Goal: Task Accomplishment & Management: Manage account settings

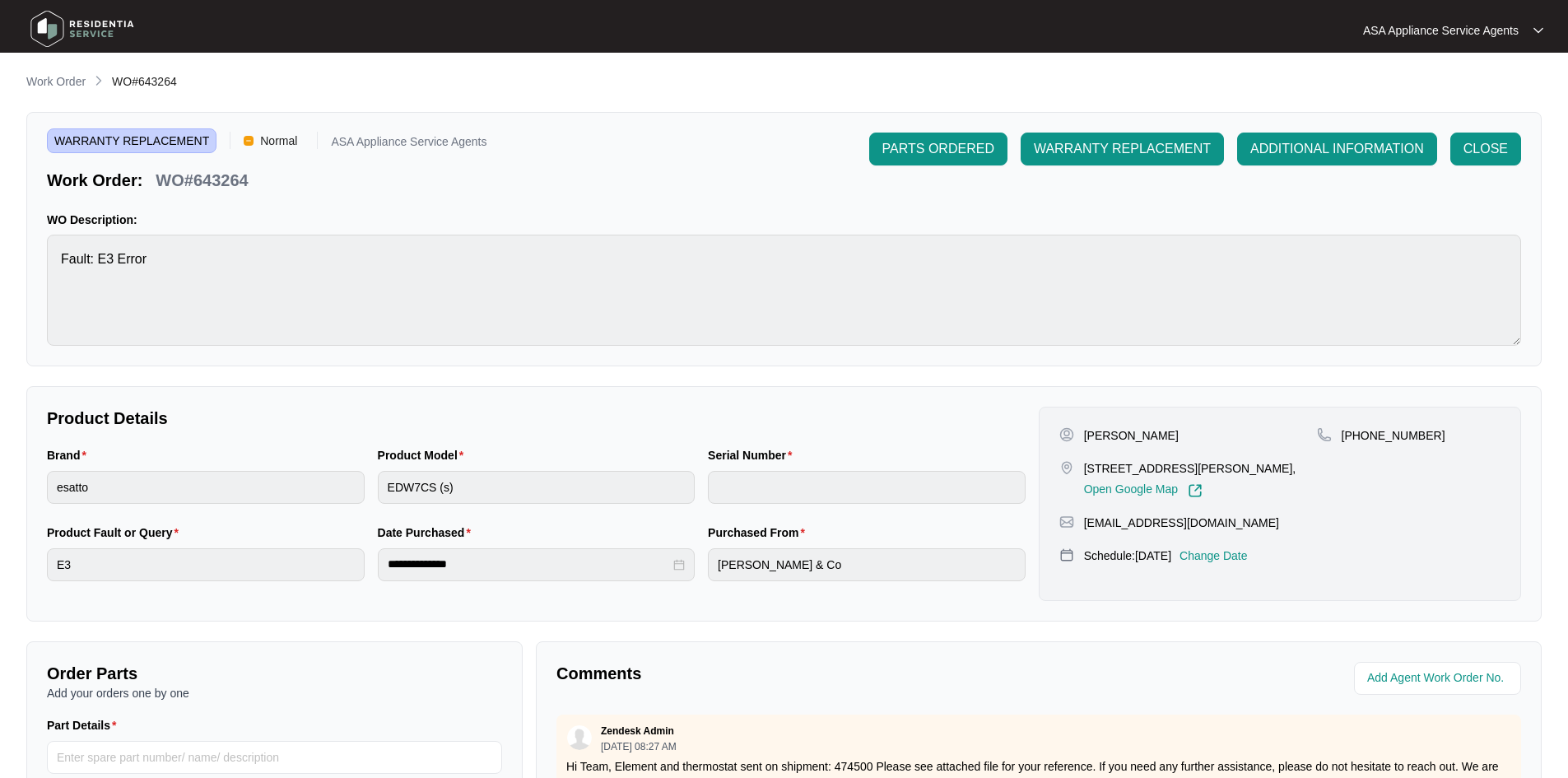
scroll to position [1059, 0]
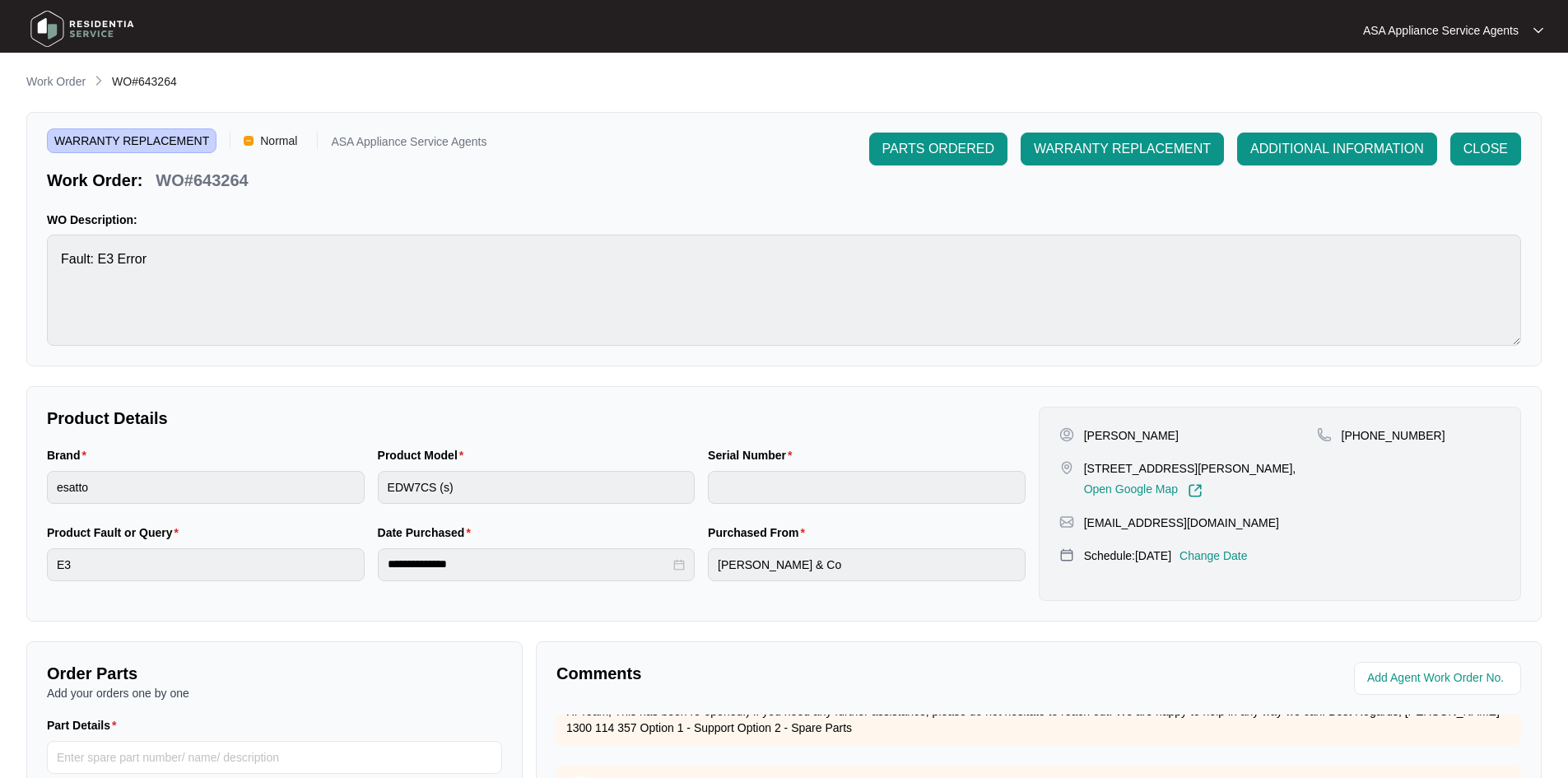
click at [74, 81] on p "Work Order" at bounding box center [56, 81] width 59 height 17
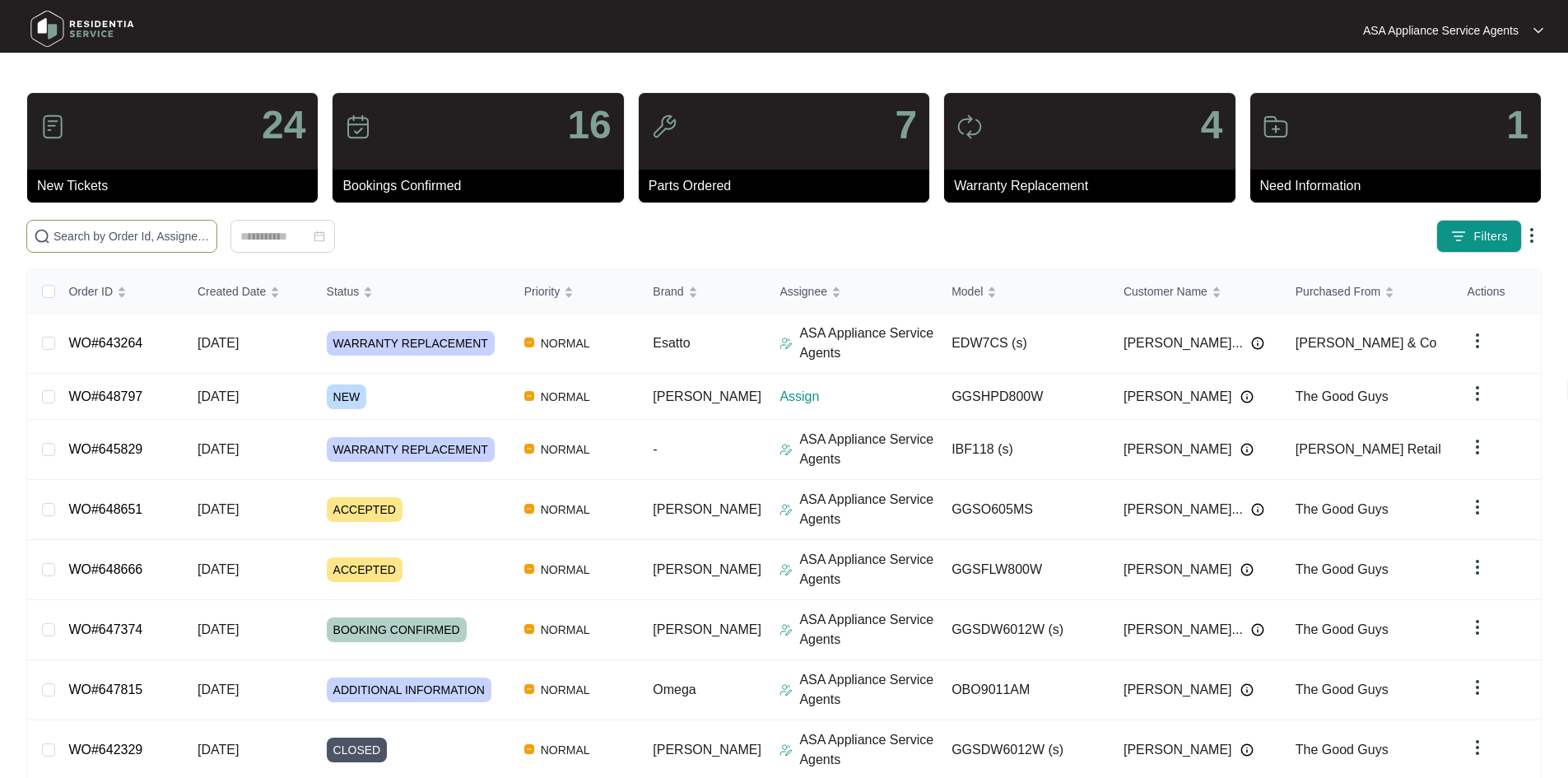
click at [162, 225] on span at bounding box center [122, 236] width 191 height 33
paste input "648797"
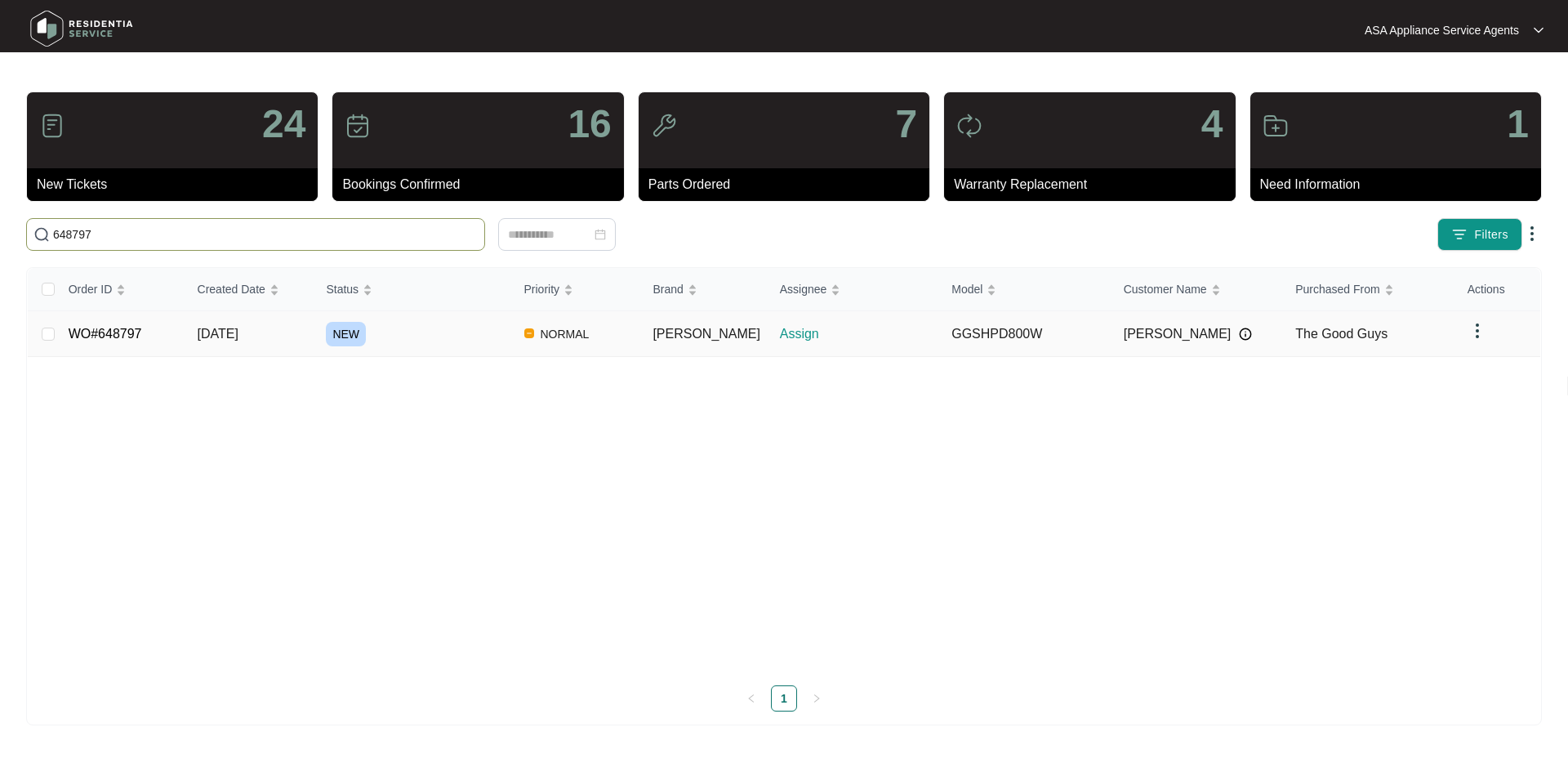
type input "648797"
click at [379, 348] on td "NEW" at bounding box center [411, 334] width 198 height 46
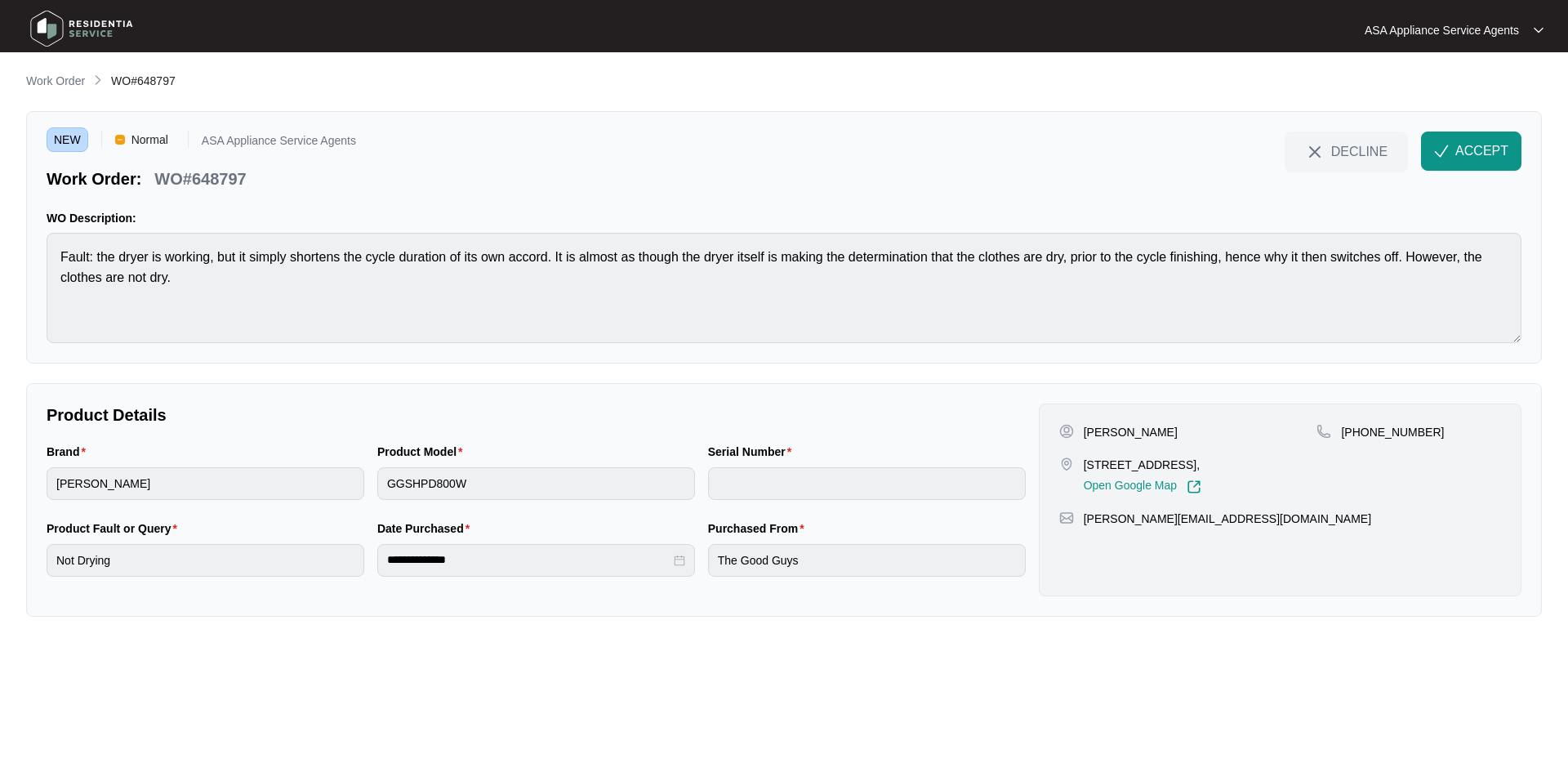
click at [1149, 423] on div "[PERSON_NAME] [STREET_ADDRESS][PERSON_NAME], Open Google Map [PHONE_NUMBER] [PE…" at bounding box center [1280, 499] width 483 height 193
copy p "[PERSON_NAME]"
click at [1111, 433] on p "[PERSON_NAME]" at bounding box center [1130, 431] width 93 height 17
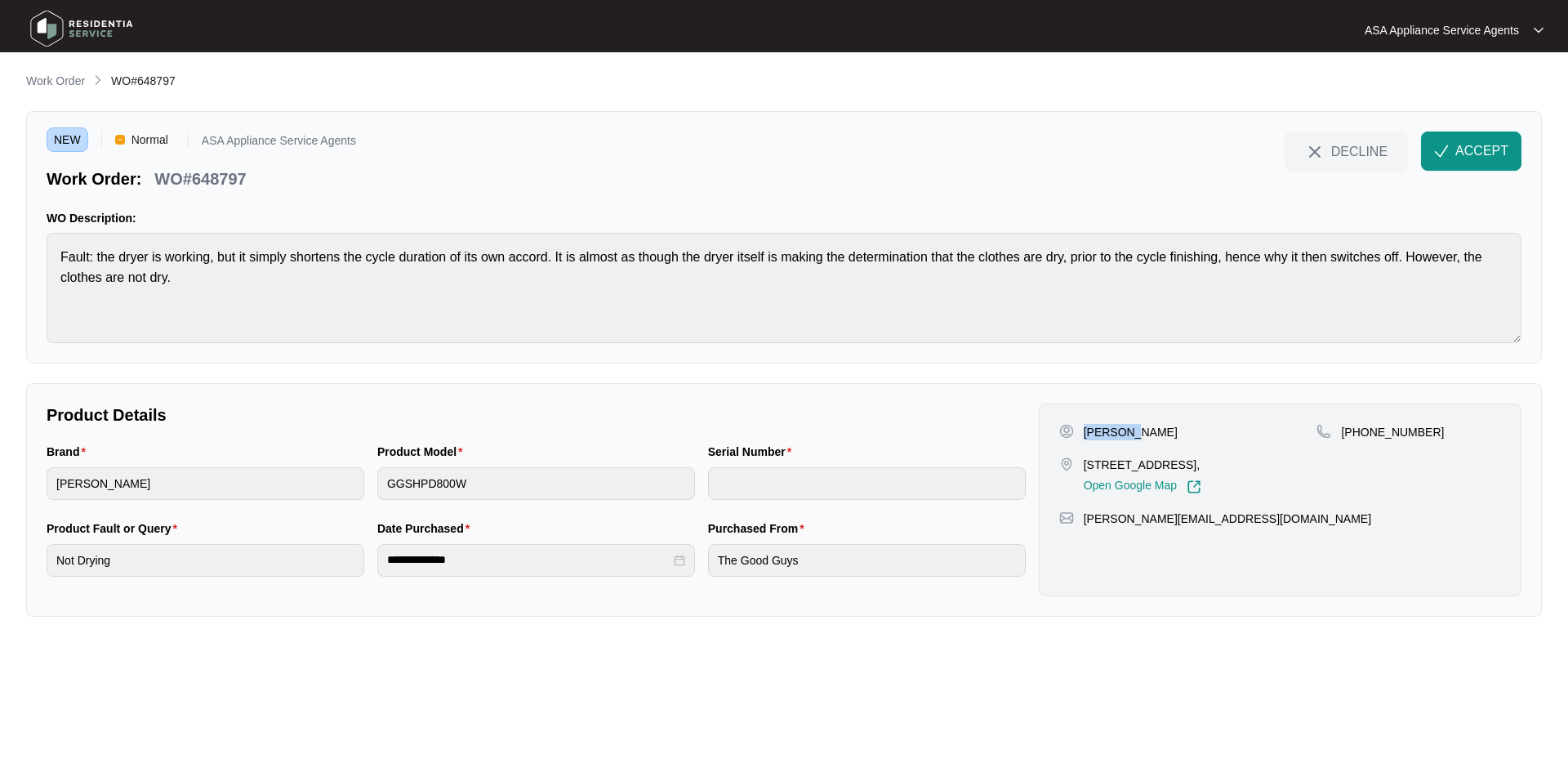
copy p "[PERSON_NAME]"
drag, startPoint x: 1083, startPoint y: 465, endPoint x: 1175, endPoint y: 469, distance: 92.1
click at [1175, 469] on p "[STREET_ADDRESS]," at bounding box center [1142, 464] width 118 height 17
copy p "13 Donatti Retreat"
click at [1201, 460] on p "[STREET_ADDRESS]," at bounding box center [1142, 464] width 118 height 17
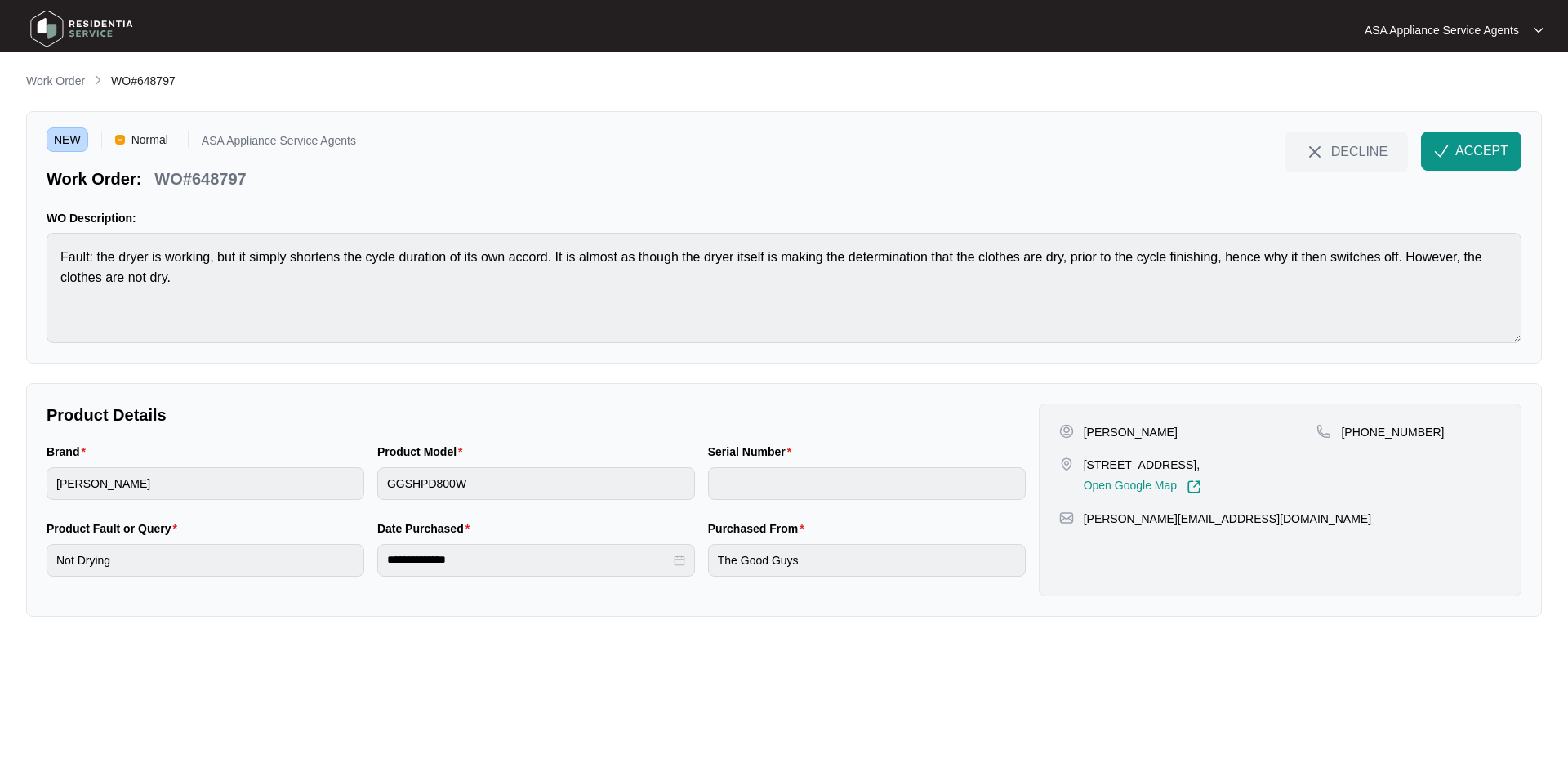
click at [1201, 460] on p "[STREET_ADDRESS]," at bounding box center [1142, 464] width 118 height 17
copy p "Caversham"
drag, startPoint x: 1362, startPoint y: 435, endPoint x: 1458, endPoint y: 439, distance: 96.1
click at [1458, 439] on div "[PHONE_NUMBER]" at bounding box center [1408, 431] width 185 height 17
copy p "409058187"
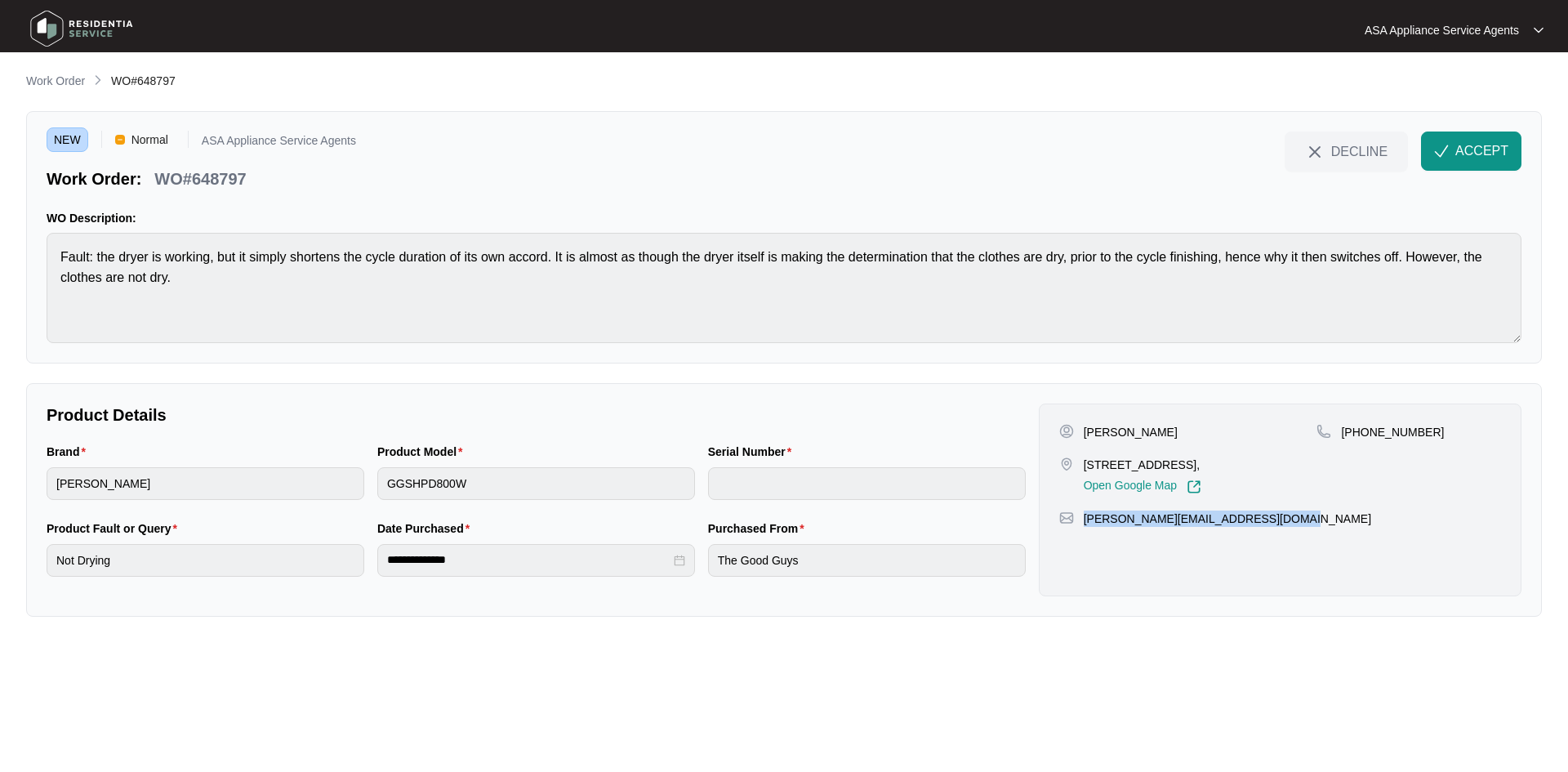
drag, startPoint x: 1314, startPoint y: 519, endPoint x: 1082, endPoint y: 532, distance: 232.4
click at [1082, 532] on div "[PERSON_NAME] [STREET_ADDRESS][PERSON_NAME], Open Google Map [PHONE_NUMBER] [PE…" at bounding box center [1280, 499] width 483 height 193
copy p "[PERSON_NAME][EMAIL_ADDRESS][DOMAIN_NAME]"
click at [287, 498] on div "Brand [PERSON_NAME] Product Model GGSHPD800W Serial Number" at bounding box center [535, 481] width 992 height 77
drag, startPoint x: 259, startPoint y: 177, endPoint x: 160, endPoint y: 175, distance: 99.0
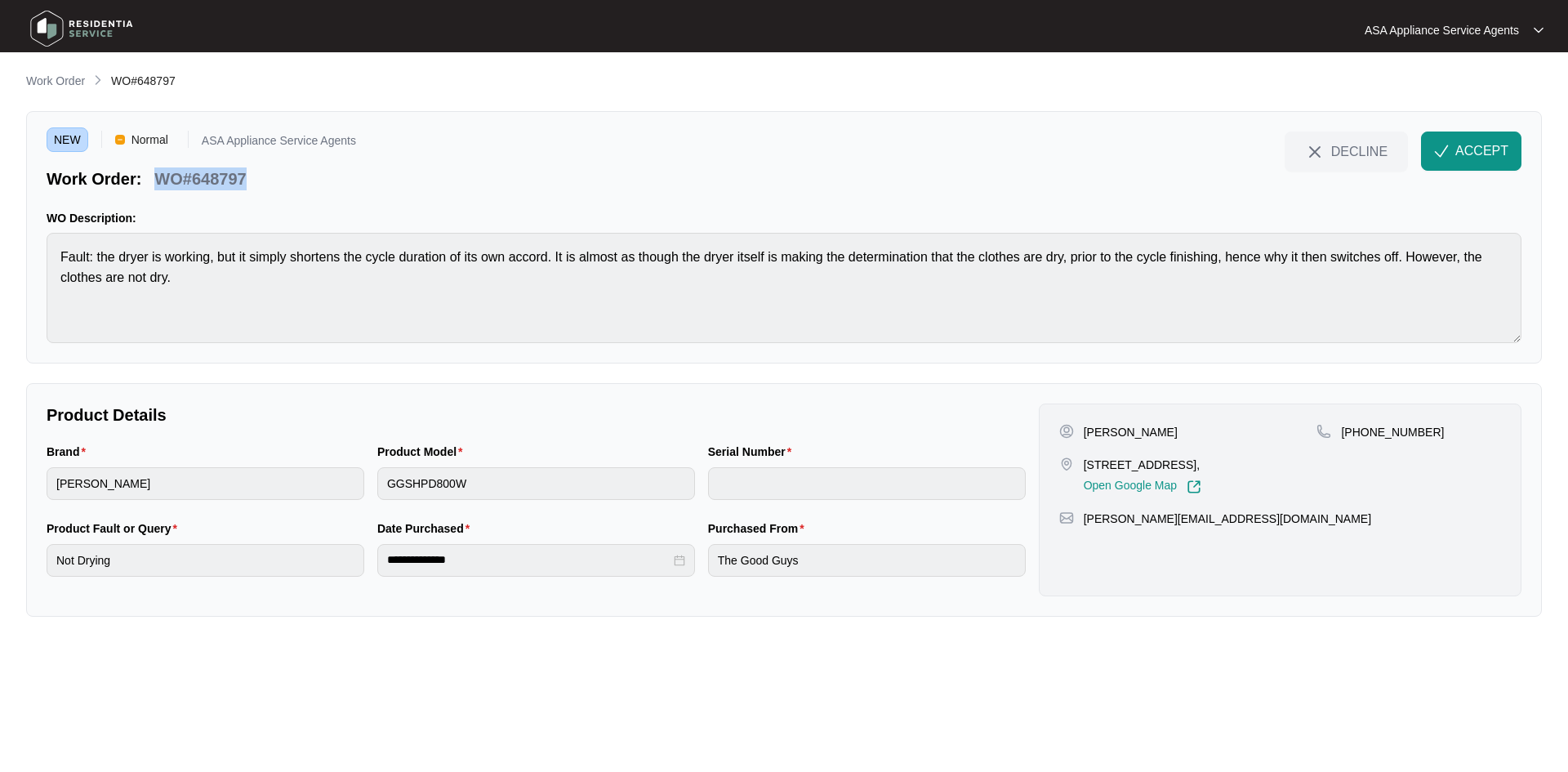
click at [160, 175] on div "Work Order: WO#648797" at bounding box center [201, 175] width 310 height 28
copy p "WO#648797"
click at [1460, 157] on span "ACCEPT" at bounding box center [1481, 151] width 54 height 19
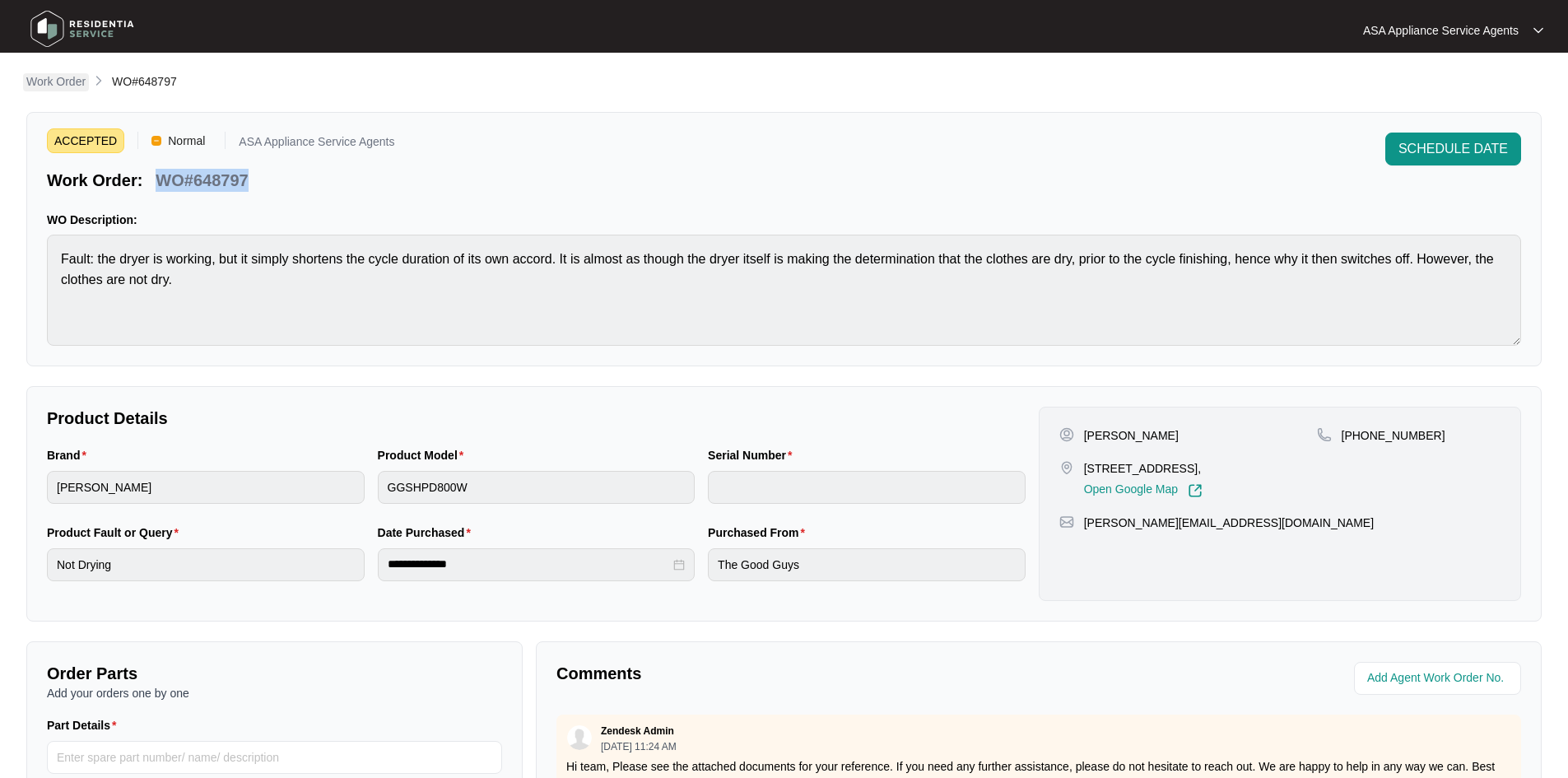
click at [59, 82] on p "Work Order" at bounding box center [56, 81] width 59 height 17
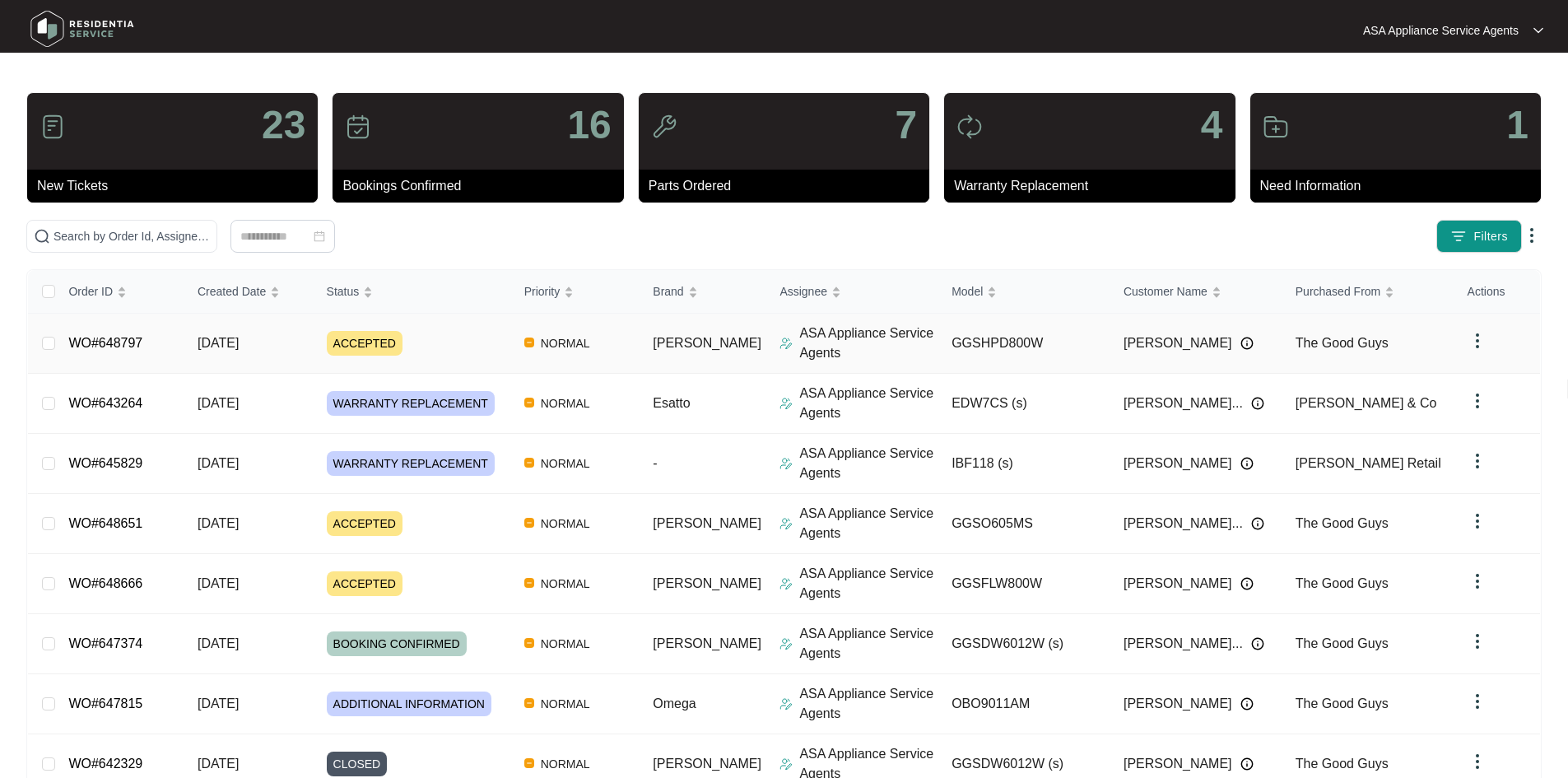
click at [238, 337] on span "[DATE]" at bounding box center [218, 342] width 41 height 14
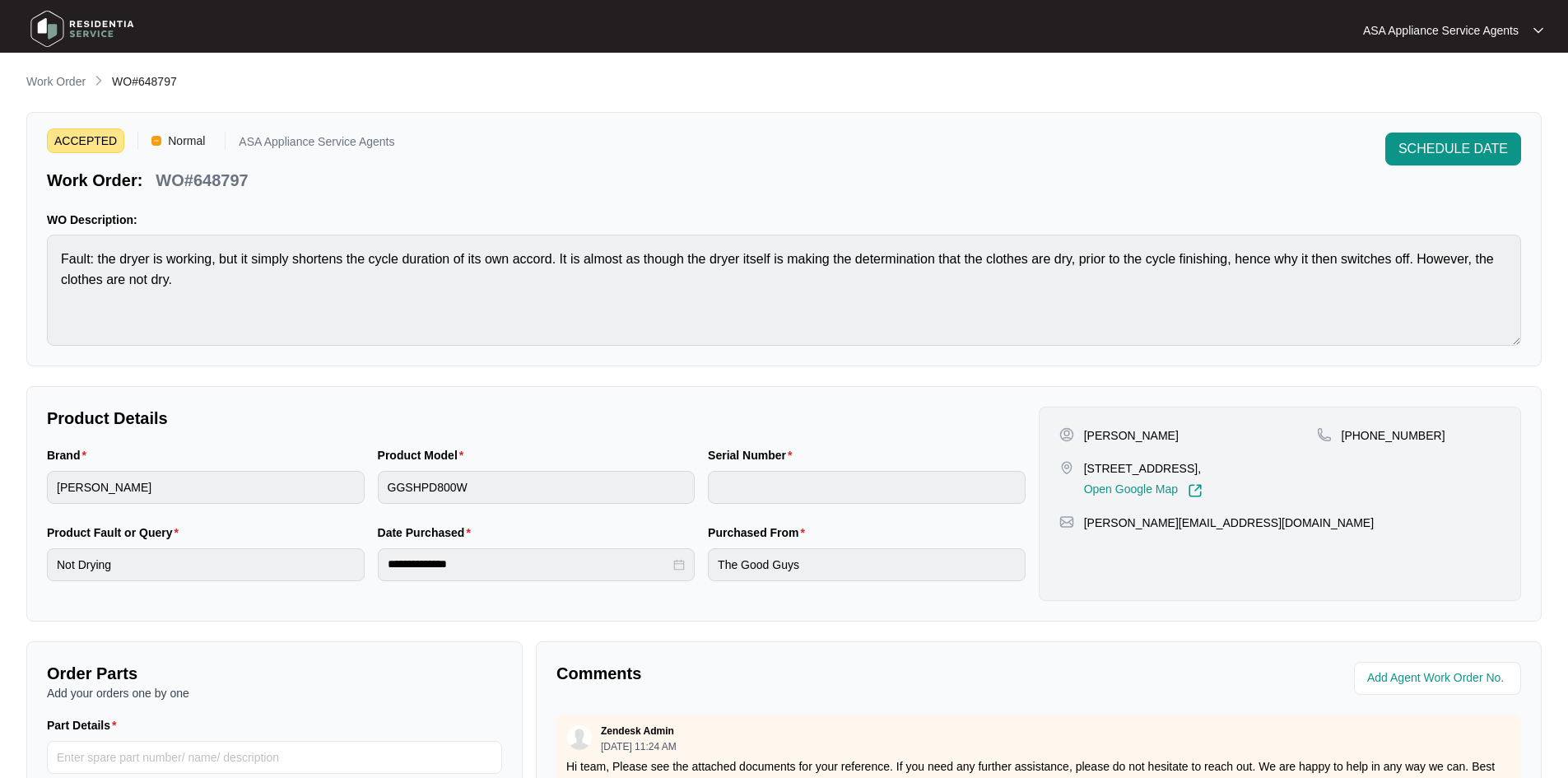
click at [1154, 434] on p "[PERSON_NAME]" at bounding box center [1131, 435] width 94 height 17
copy p "[PERSON_NAME]"
click at [163, 59] on main "**********" at bounding box center [784, 545] width 1568 height 1091
